Goal: Information Seeking & Learning: Compare options

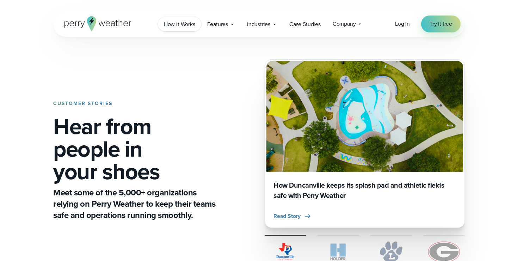
click at [179, 22] on span "How it Works" at bounding box center [179, 24] width 31 height 8
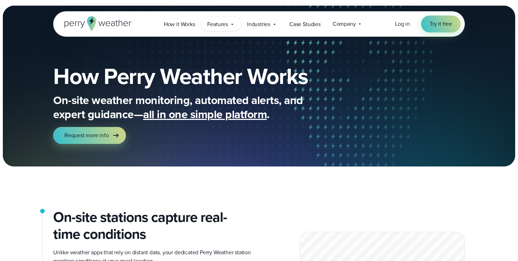
click at [223, 23] on span "Features" at bounding box center [217, 24] width 21 height 8
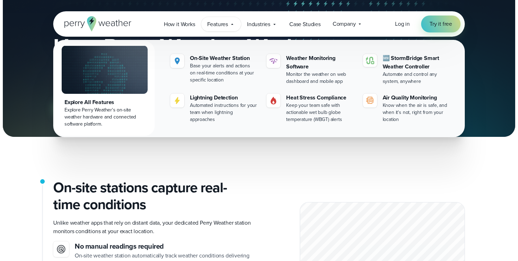
scroll to position [30, 0]
click at [99, 100] on div "Explore All Features" at bounding box center [104, 102] width 80 height 8
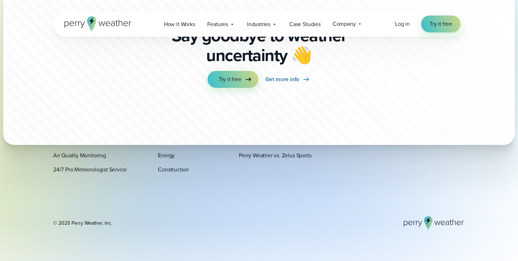
scroll to position [2510, 0]
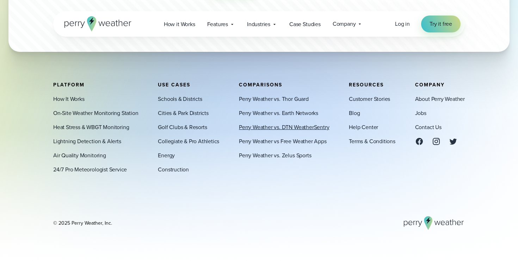
click at [267, 125] on link "Perry Weather vs. DTN WeatherSentry" at bounding box center [284, 127] width 90 height 8
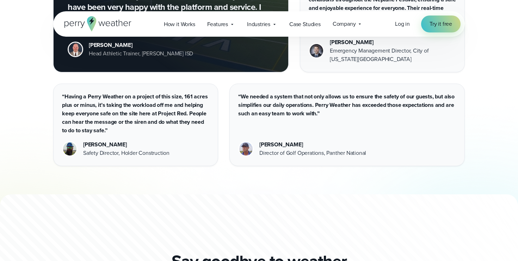
scroll to position [2419, 0]
